Goal: Task Accomplishment & Management: Manage account settings

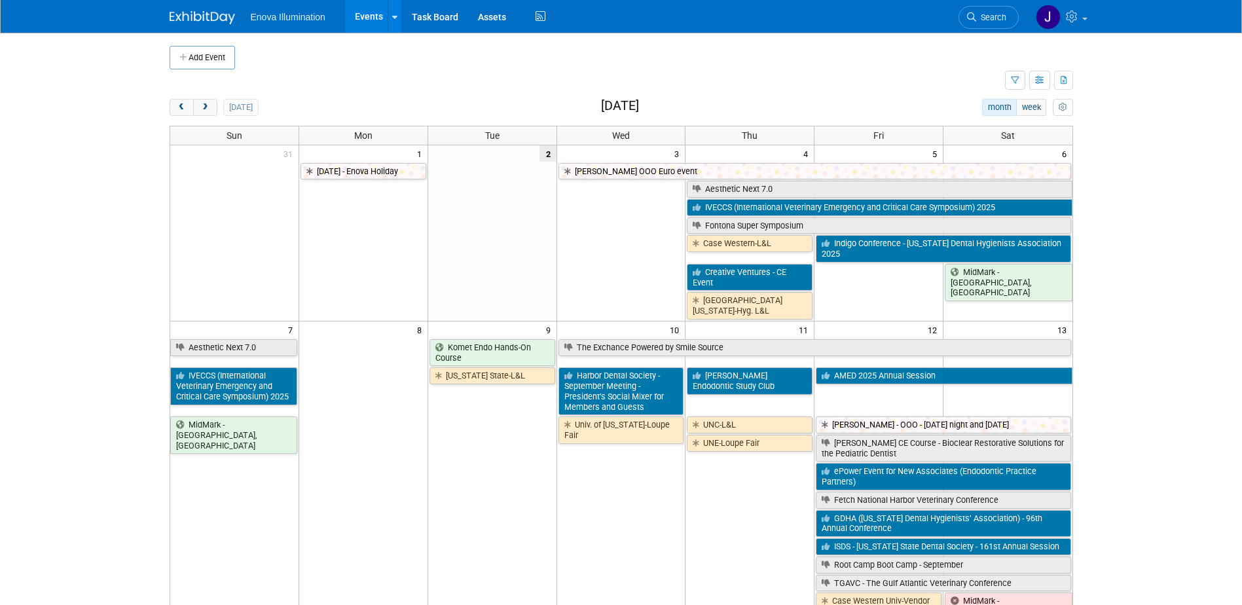
click at [998, 14] on span "Search" at bounding box center [991, 17] width 30 height 10
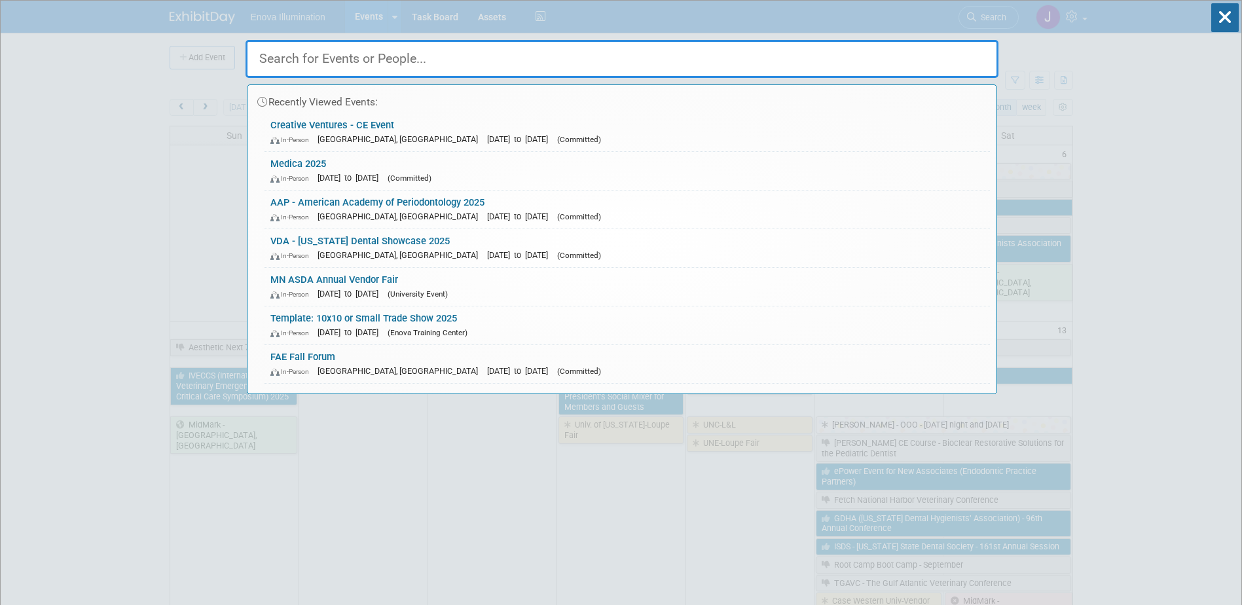
click at [816, 51] on input "text" at bounding box center [621, 59] width 753 height 38
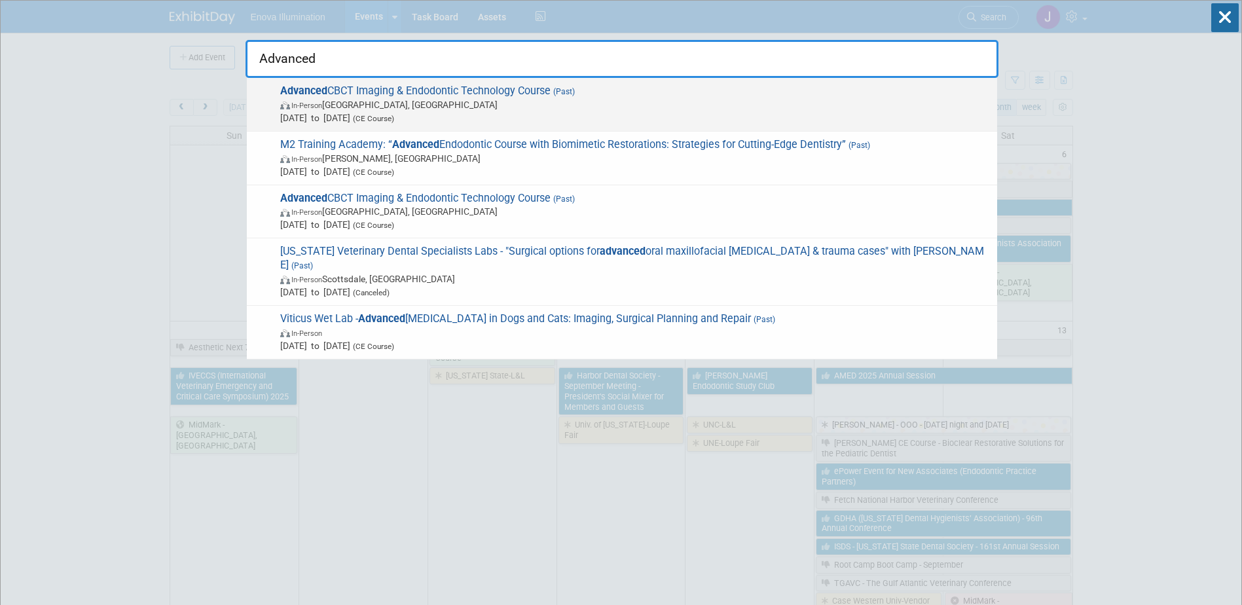
type input "Advanced"
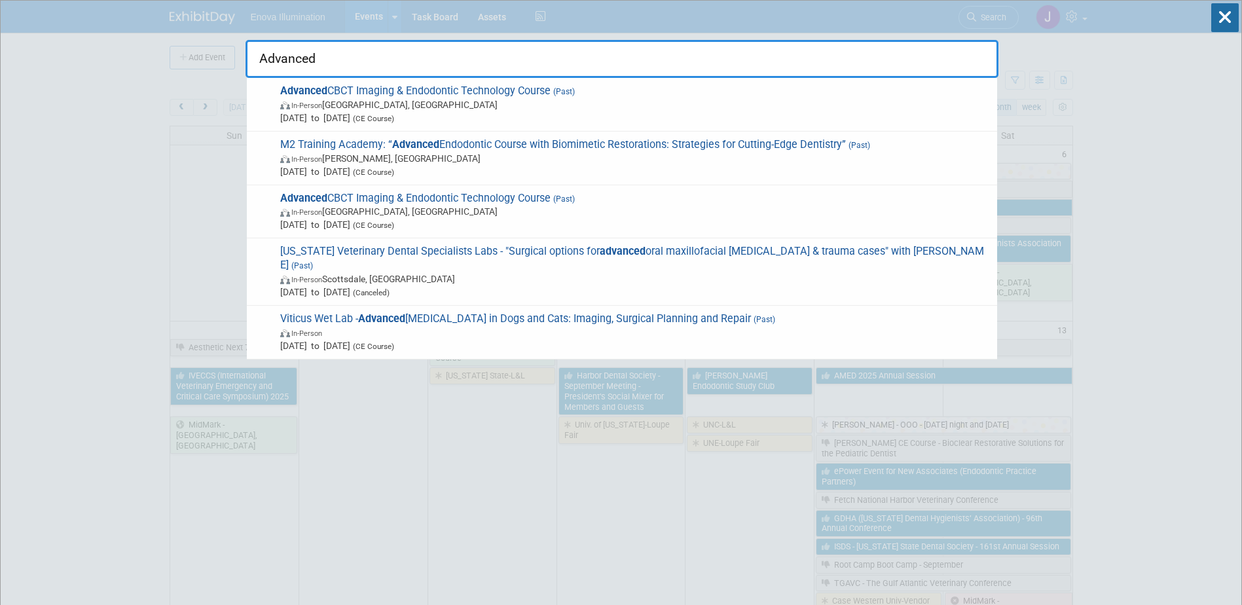
click at [402, 99] on span "In-Person [GEOGRAPHIC_DATA], [GEOGRAPHIC_DATA]" at bounding box center [635, 104] width 710 height 13
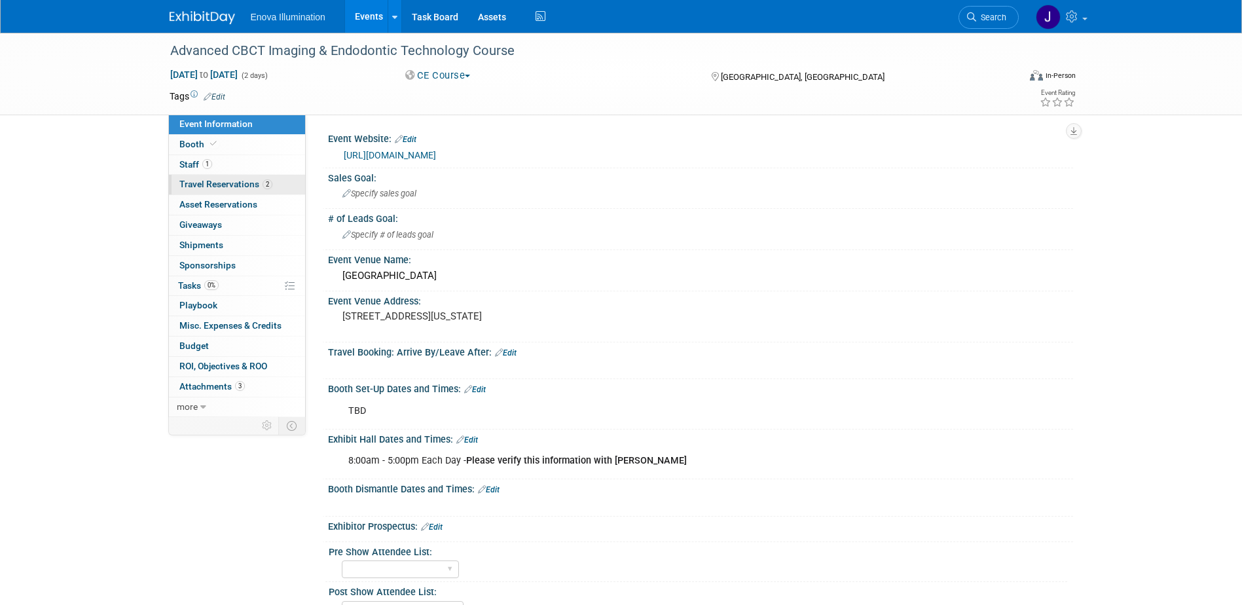
click at [228, 178] on link "2 Travel Reservations 2" at bounding box center [237, 185] width 136 height 20
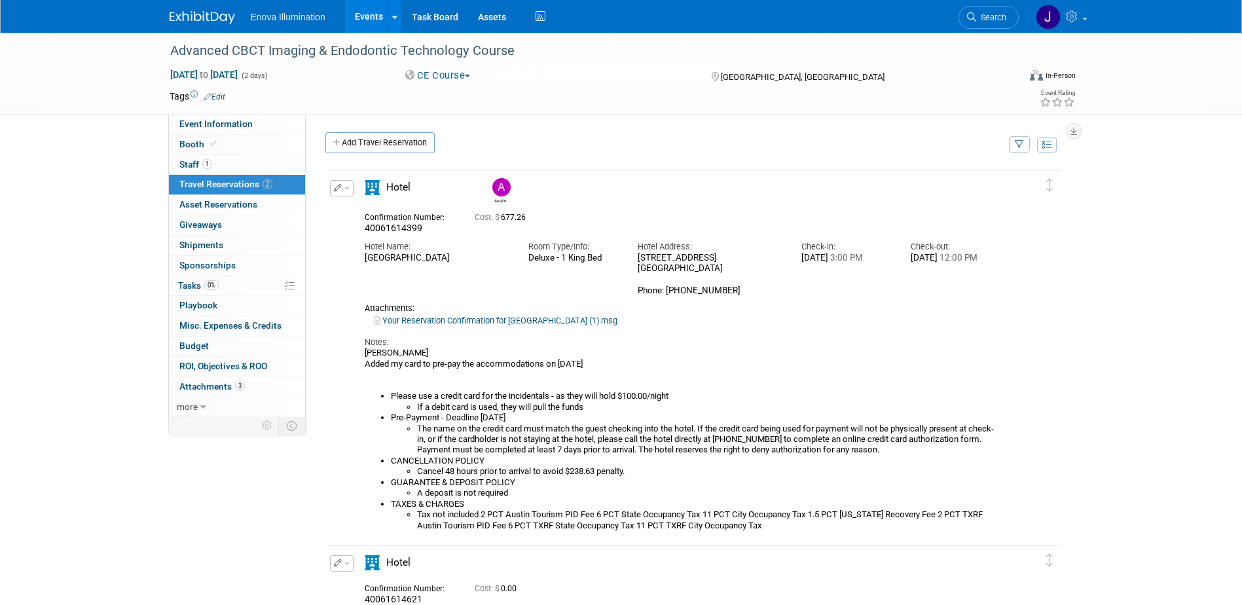
click at [337, 186] on icon "button" at bounding box center [338, 188] width 9 height 8
click at [371, 211] on button "Edit Reservation" at bounding box center [386, 211] width 111 height 19
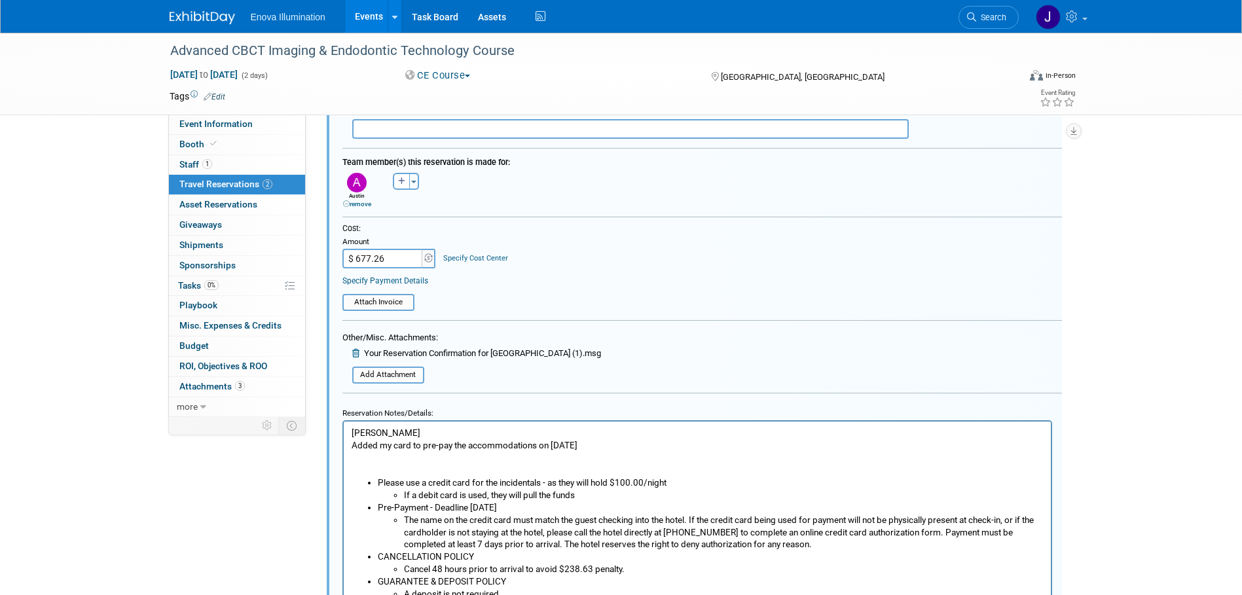
scroll to position [416, 0]
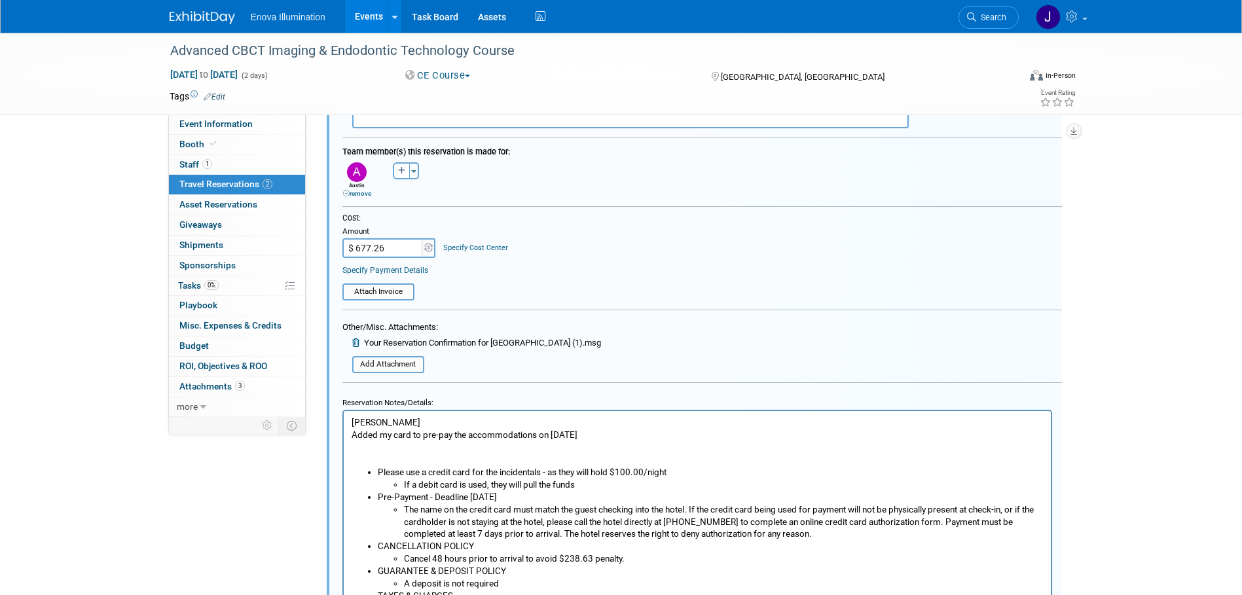
click at [617, 434] on p "Austin Merritt Added my card to pre-pay the accommodations on 8/18/25" at bounding box center [697, 441] width 692 height 50
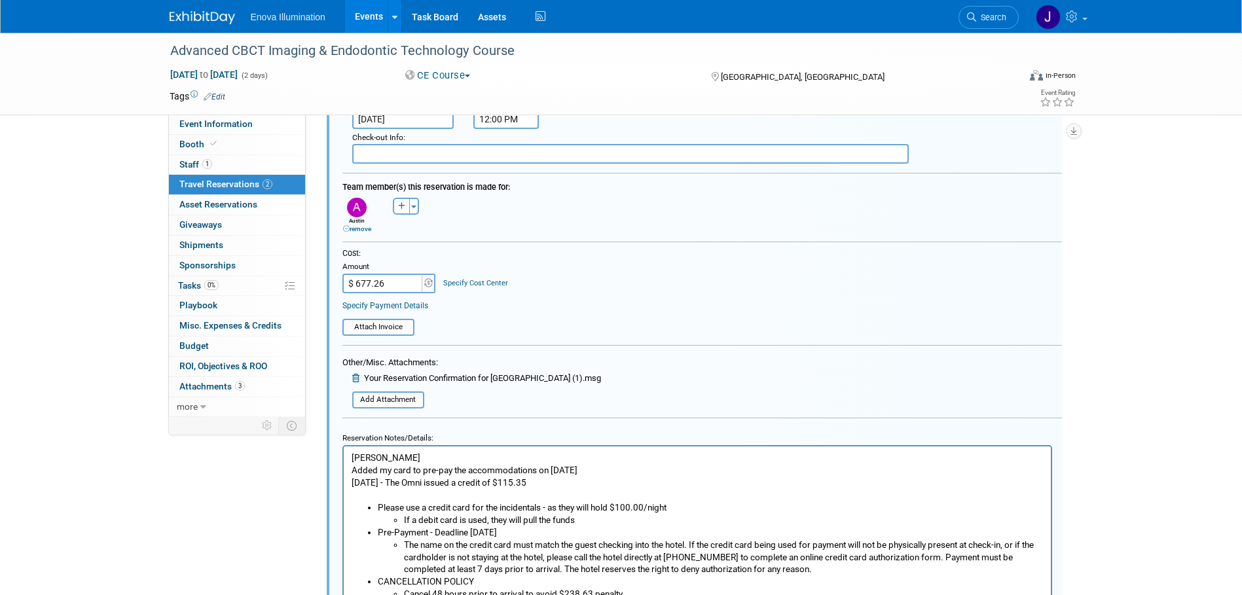
scroll to position [350, 0]
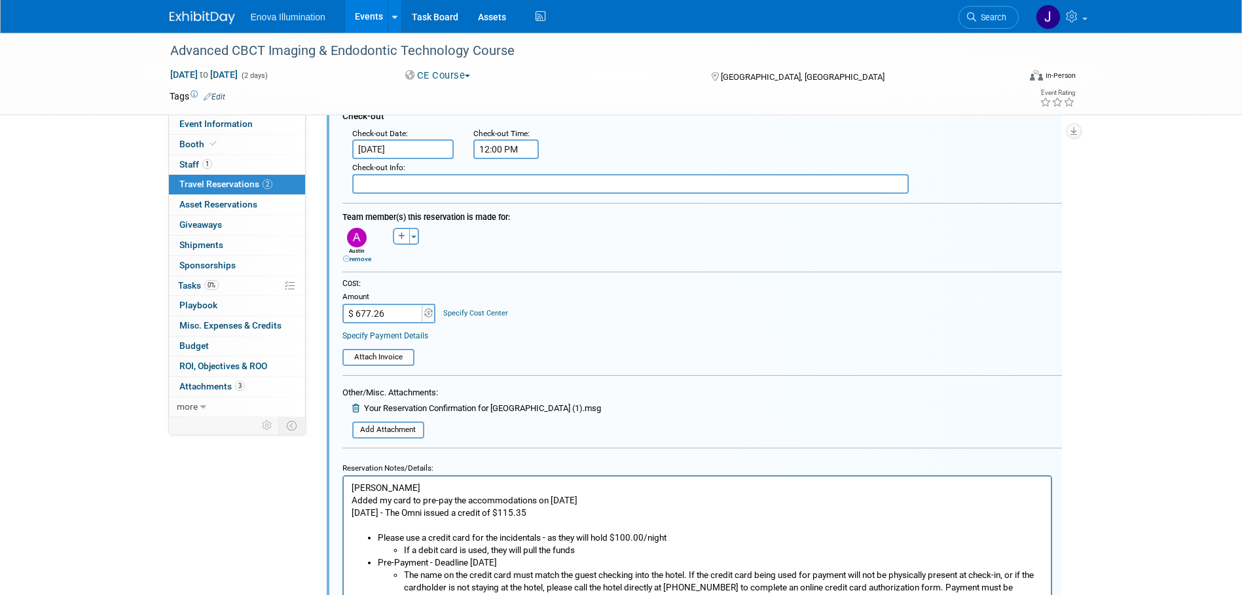
click at [408, 311] on input "$ 677.26" at bounding box center [383, 314] width 82 height 20
type input "$ 561.91"
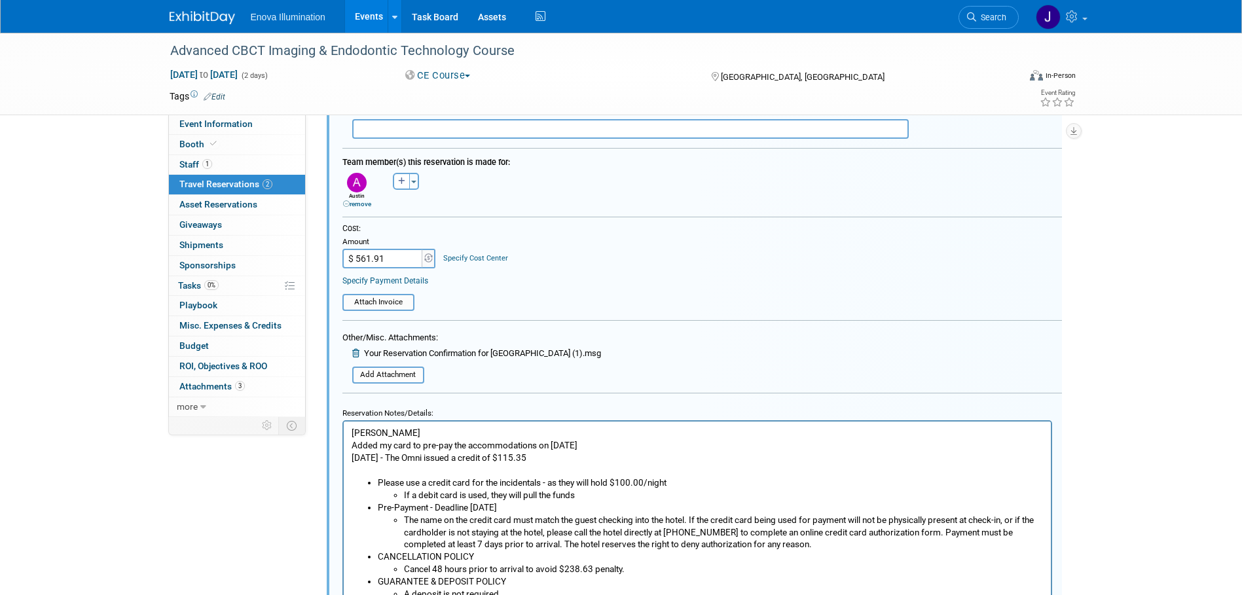
scroll to position [481, 0]
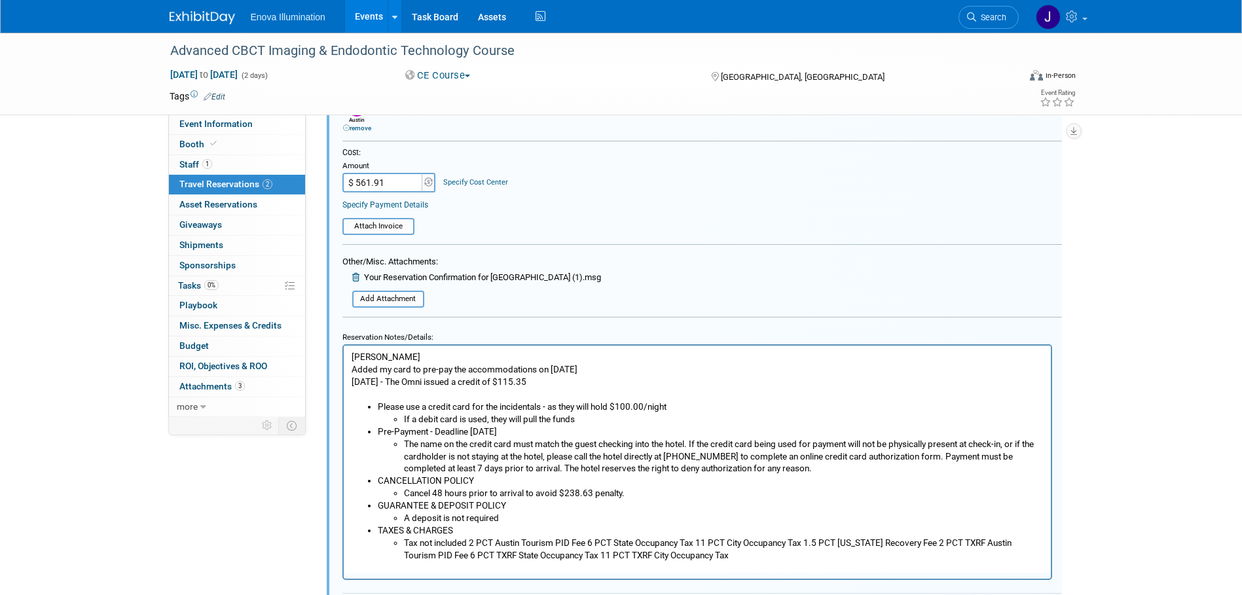
click at [630, 372] on p "Austin Merritt Added my card to pre-pay the accommodations on 8/18/25 8/29/25 -…" at bounding box center [697, 368] width 692 height 37
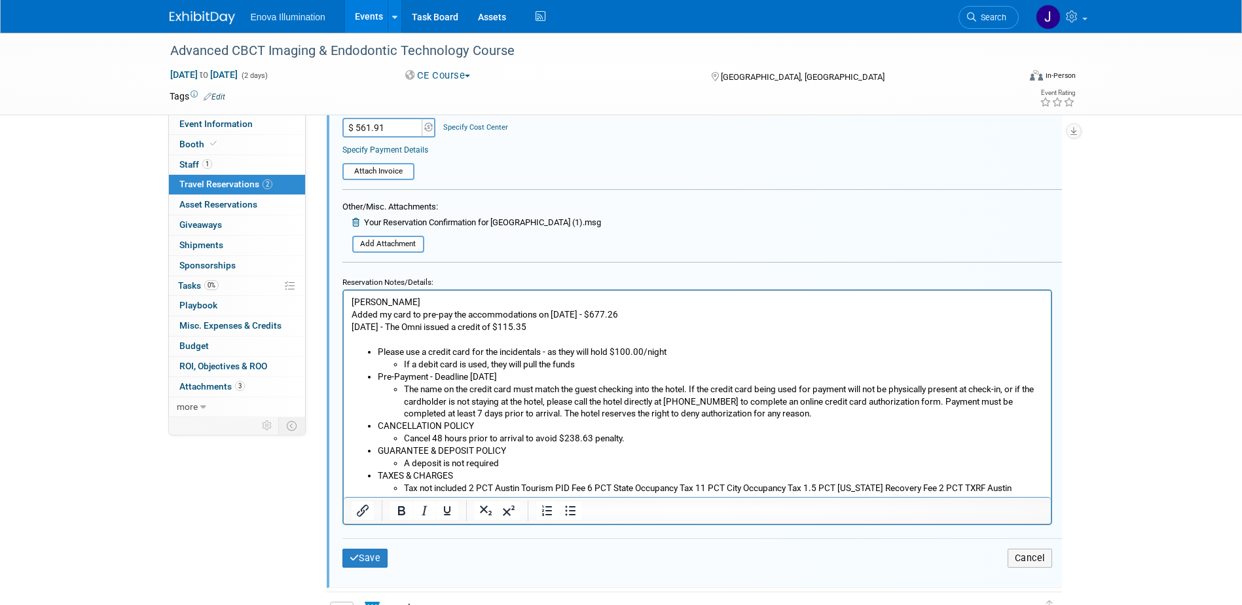
scroll to position [612, 0]
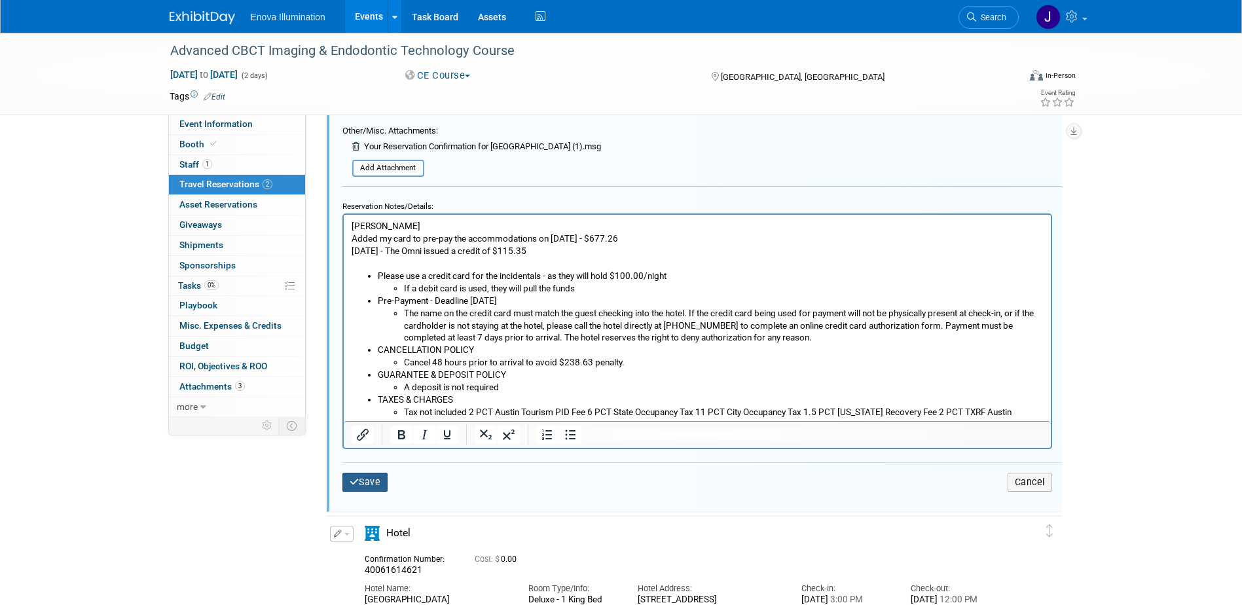
click at [364, 486] on button "Save" at bounding box center [365, 482] width 46 height 19
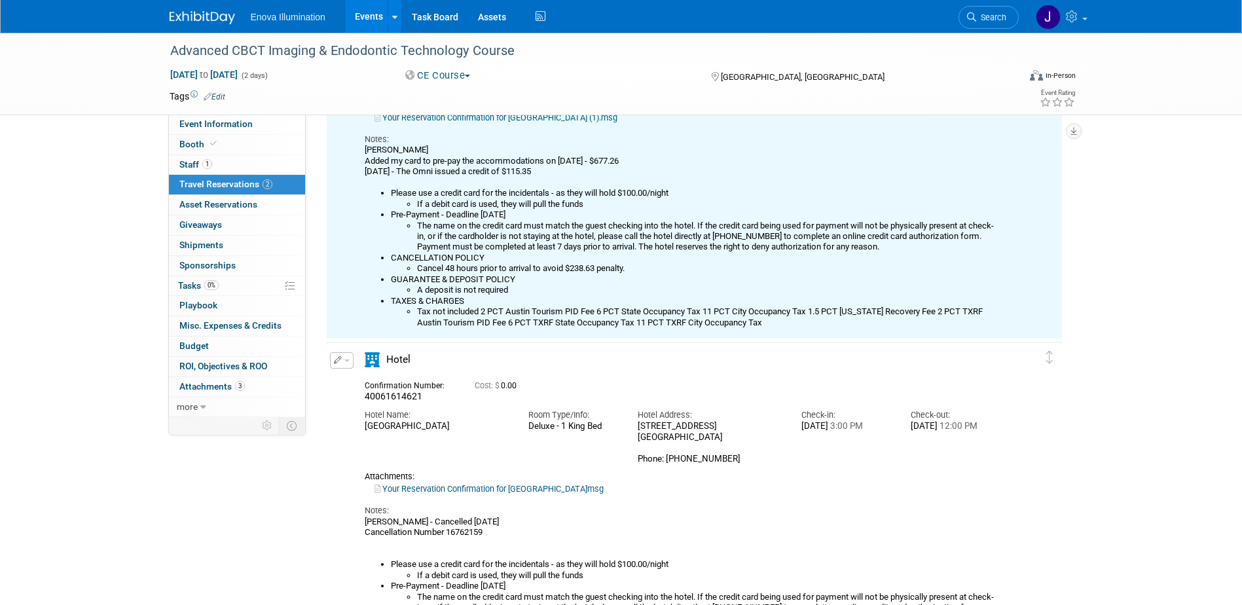
scroll to position [23, 0]
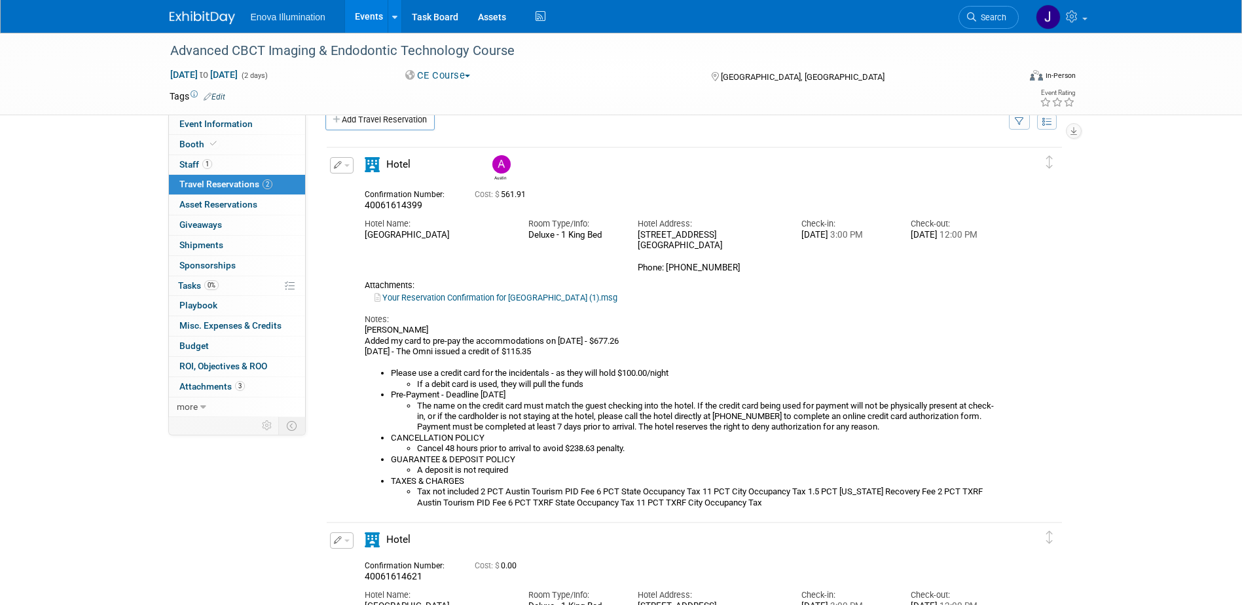
click at [183, 13] on img at bounding box center [202, 17] width 65 height 13
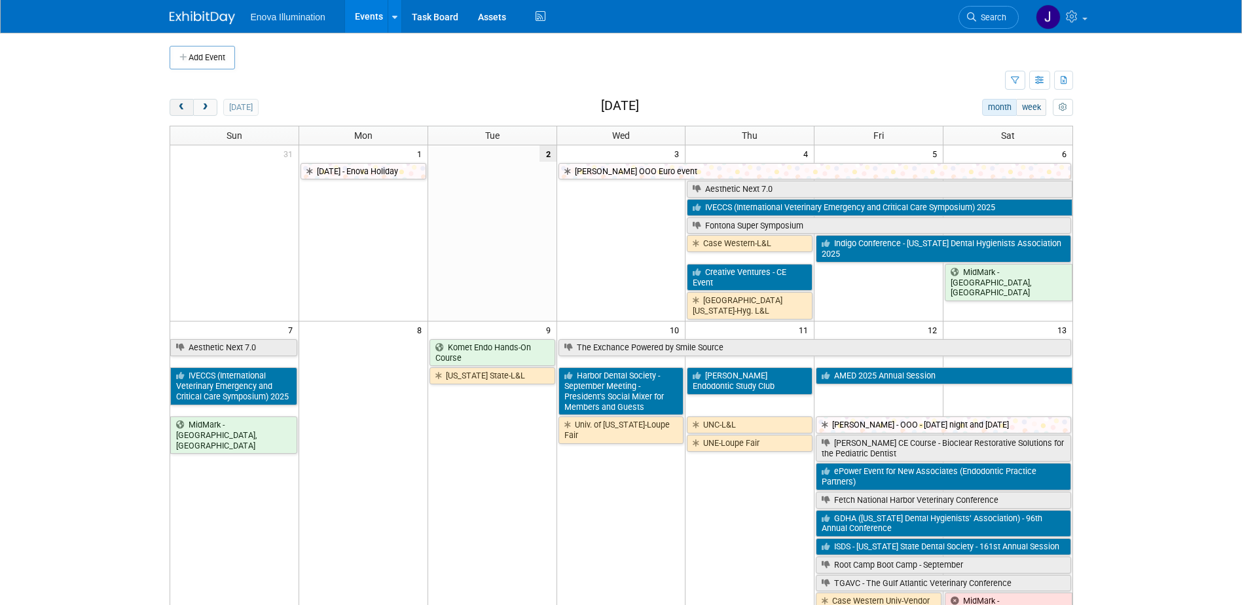
click at [181, 109] on span "prev" at bounding box center [182, 107] width 10 height 9
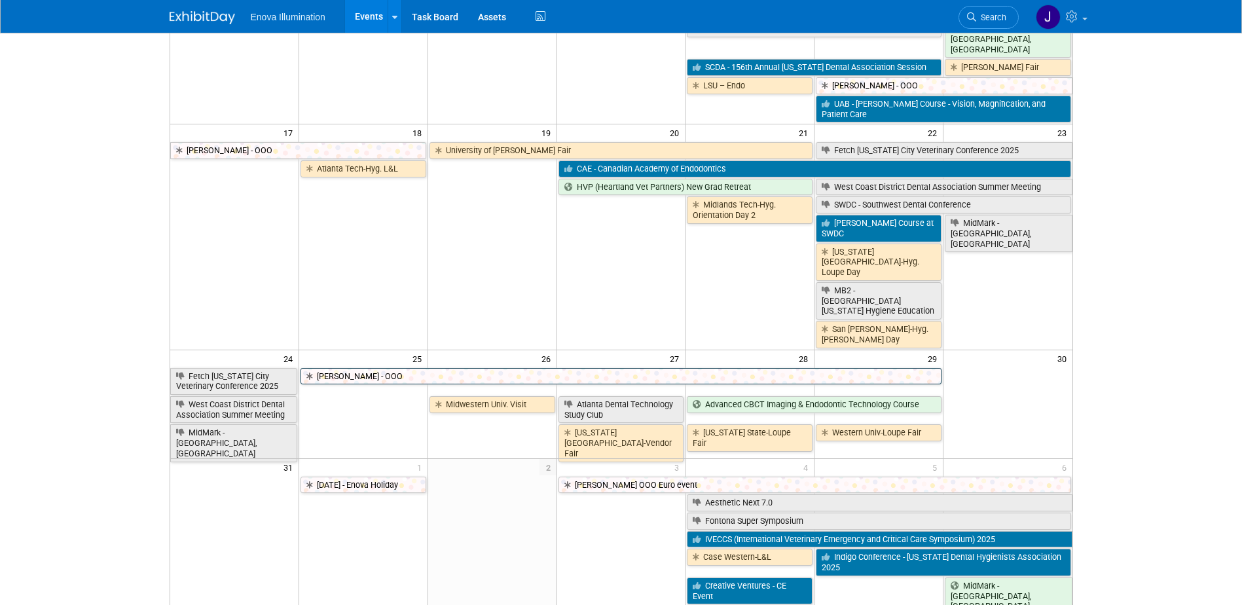
scroll to position [458, 0]
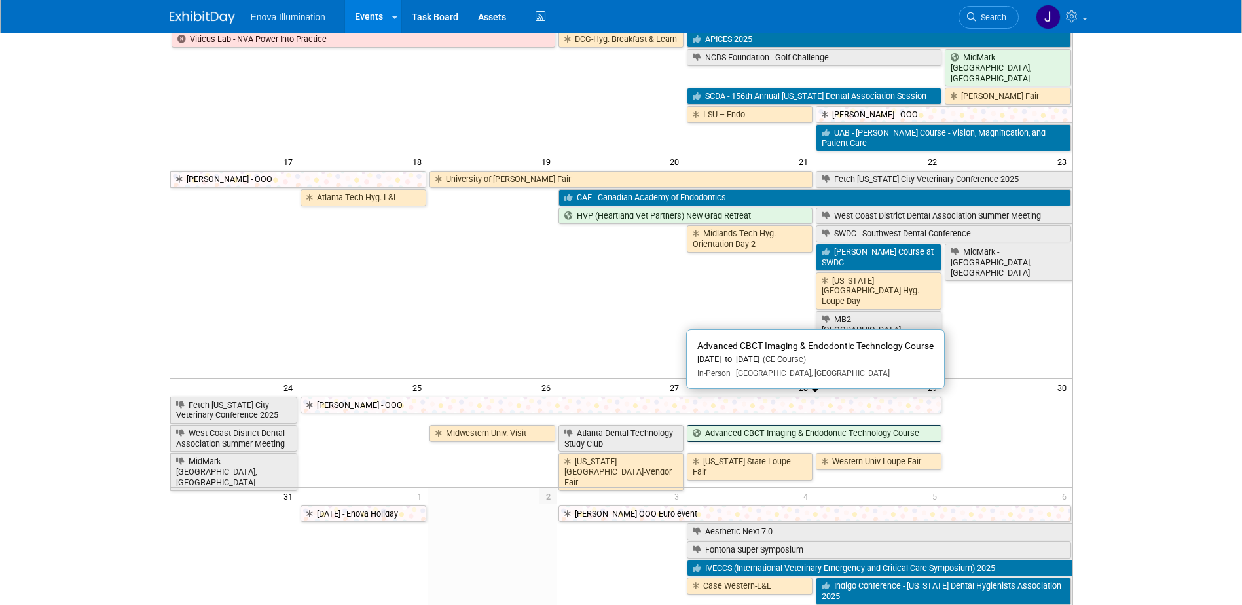
click at [740, 425] on link "Advanced CBCT Imaging & Endodontic Technology Course" at bounding box center [814, 433] width 255 height 17
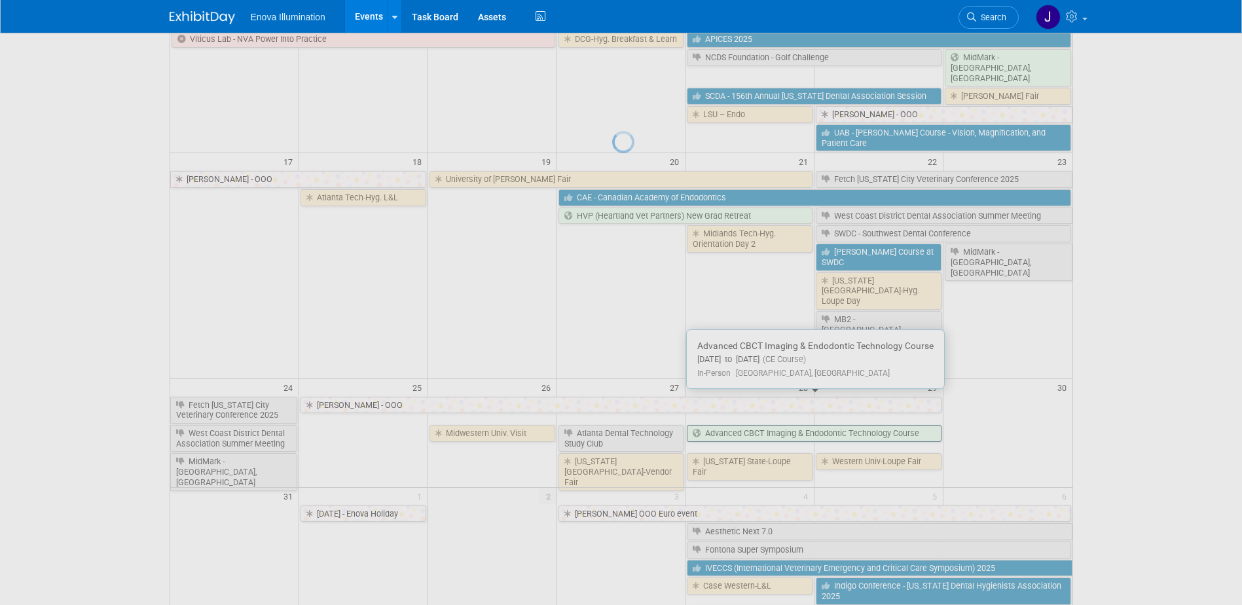
click at [630, 404] on div at bounding box center [621, 302] width 18 height 605
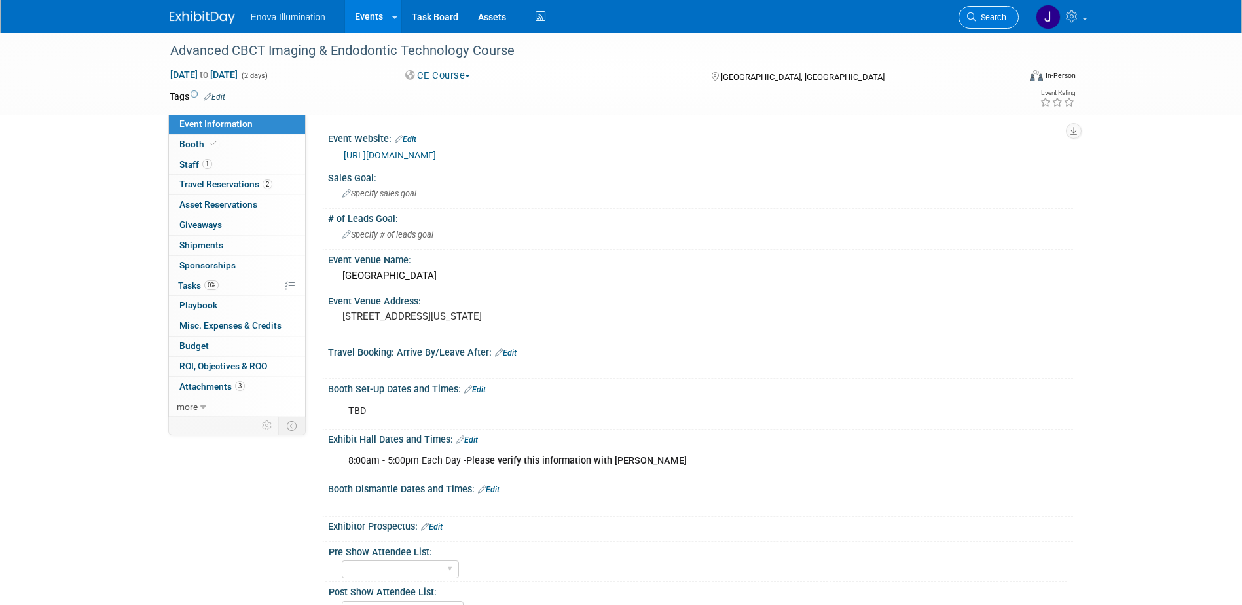
click at [990, 18] on span "Search" at bounding box center [991, 17] width 30 height 10
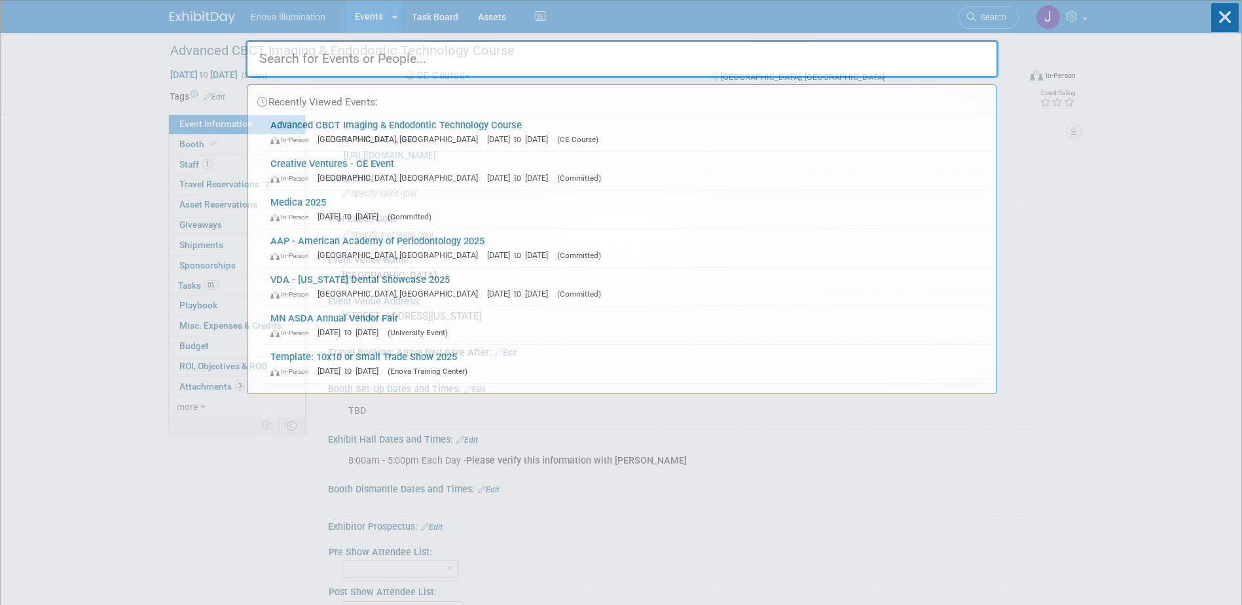
click at [889, 62] on input "text" at bounding box center [621, 59] width 753 height 38
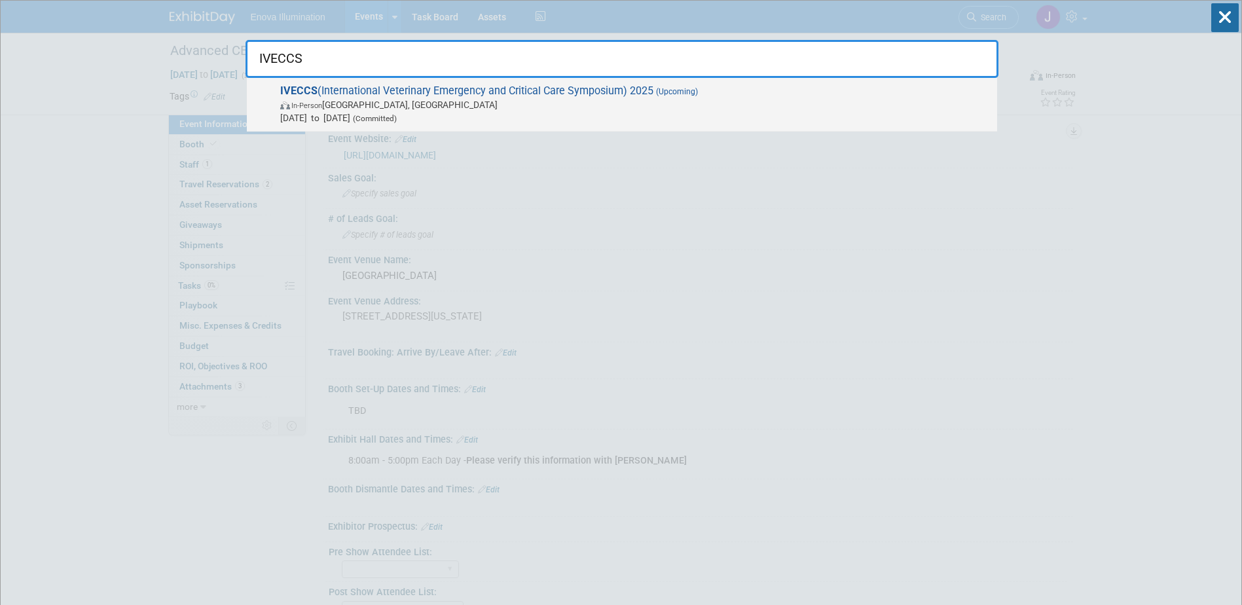
type input "IVECCS"
click at [418, 97] on span "IVECCS (International Veterinary Emergency and Critical Care Symposium) 2025 (U…" at bounding box center [633, 104] width 714 height 40
